Goal: Find specific page/section: Find specific page/section

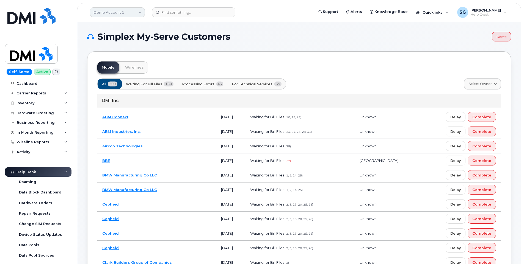
click at [124, 13] on link "Demo Account 1" at bounding box center [117, 12] width 55 height 10
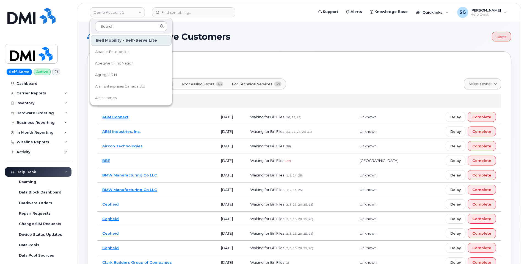
click at [123, 24] on input at bounding box center [131, 26] width 72 height 10
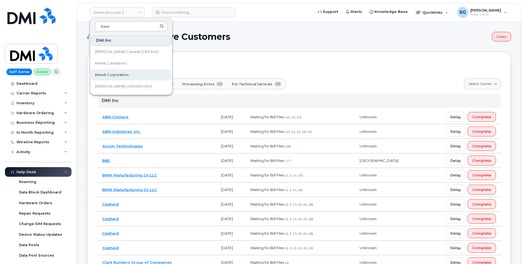
type input "kiew"
click at [115, 72] on span "Kiewit Corporation" at bounding box center [112, 74] width 34 height 5
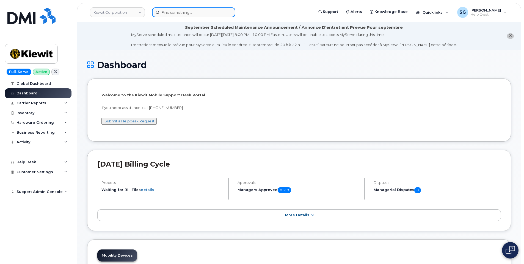
click at [183, 13] on input at bounding box center [193, 12] width 83 height 10
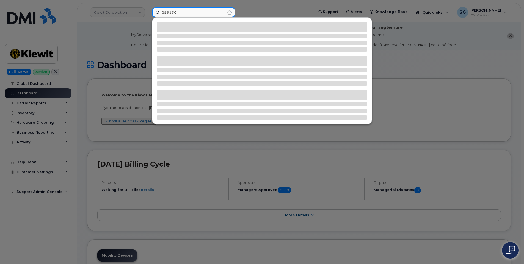
type input "299130"
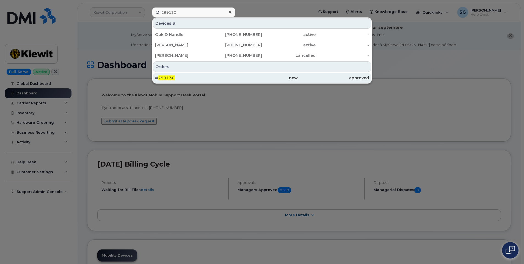
click at [194, 79] on div "# 299130" at bounding box center [190, 77] width 71 height 5
click at [198, 77] on div "# 299130" at bounding box center [190, 77] width 71 height 5
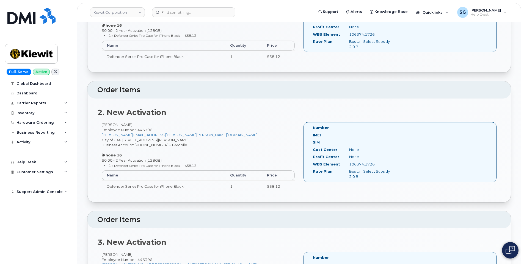
scroll to position [247, 0]
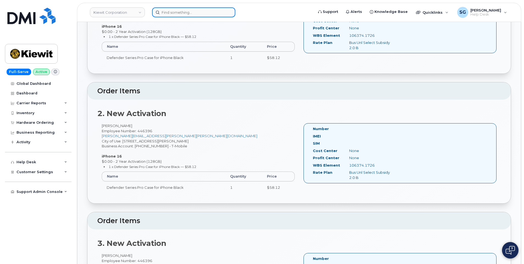
click at [181, 12] on input at bounding box center [193, 12] width 83 height 10
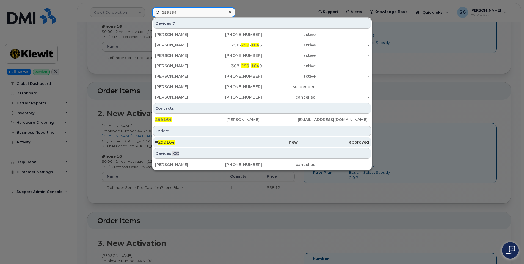
type input "299164"
click at [238, 143] on div "new" at bounding box center [261, 142] width 71 height 5
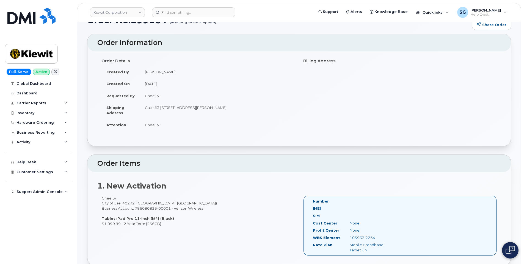
scroll to position [110, 0]
